Goal: Transaction & Acquisition: Purchase product/service

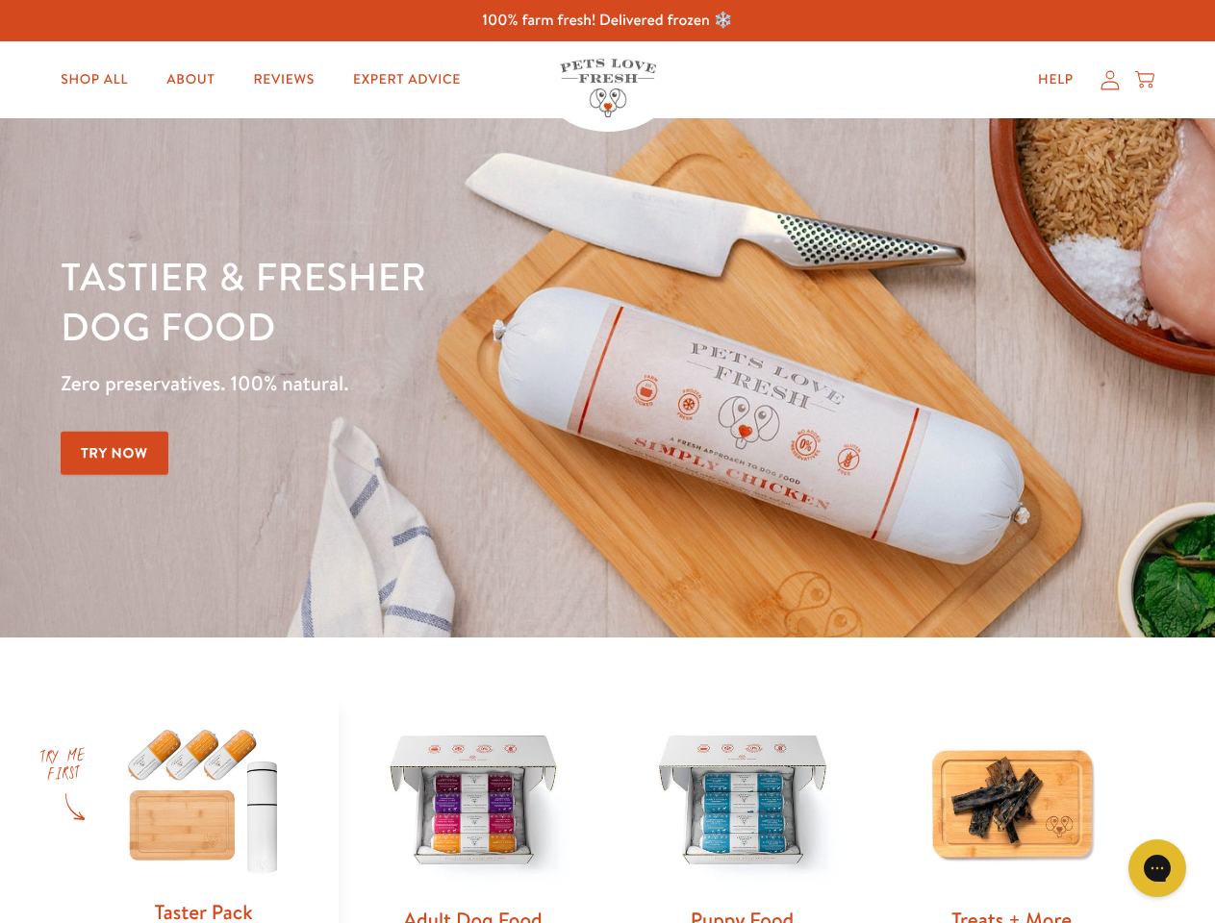
click at [607, 462] on div "Tastier & fresher dog food Zero preservatives. 100% natural. Try Now" at bounding box center [425, 378] width 729 height 254
click at [1157, 869] on icon "Gorgias live chat" at bounding box center [1157, 868] width 18 height 18
